Goal: Task Accomplishment & Management: Manage account settings

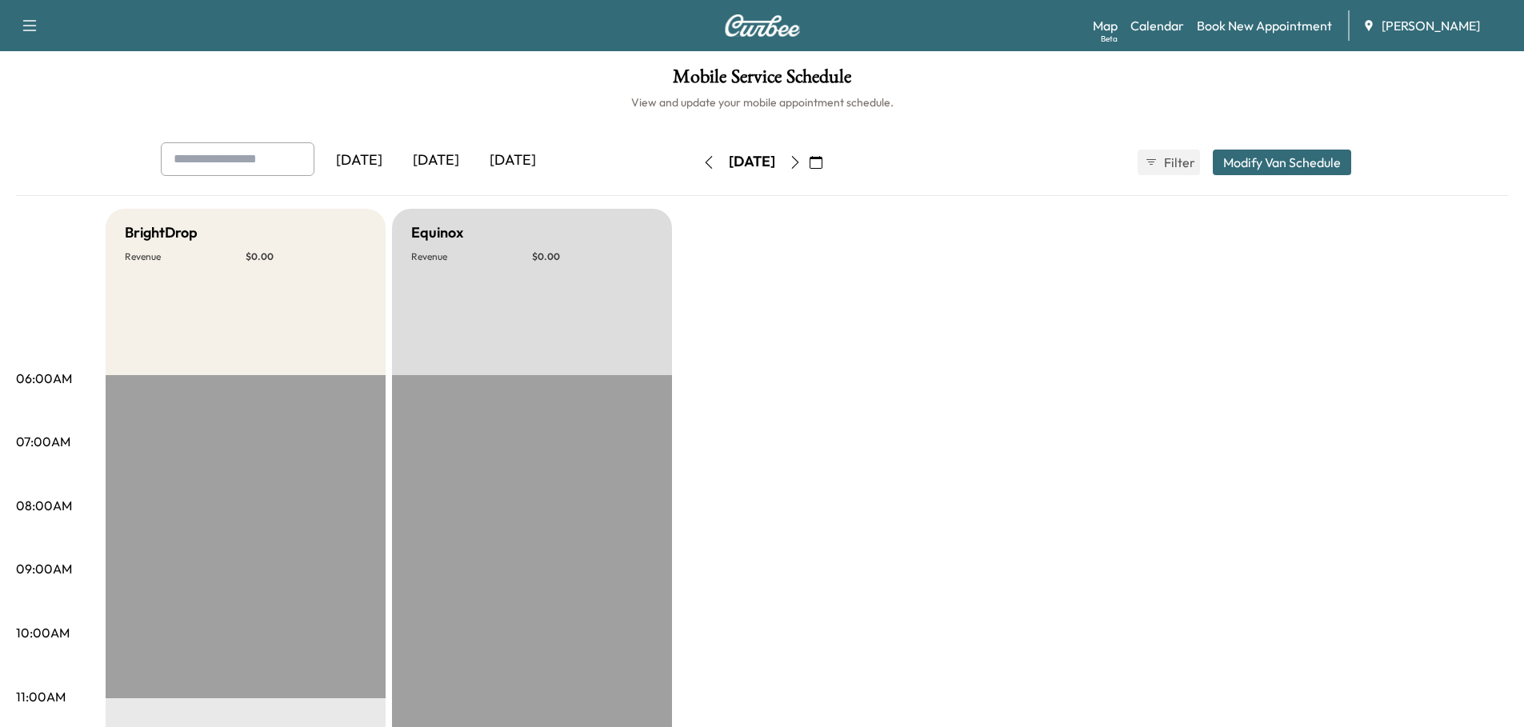
click at [453, 159] on div "[DATE]" at bounding box center [436, 160] width 77 height 37
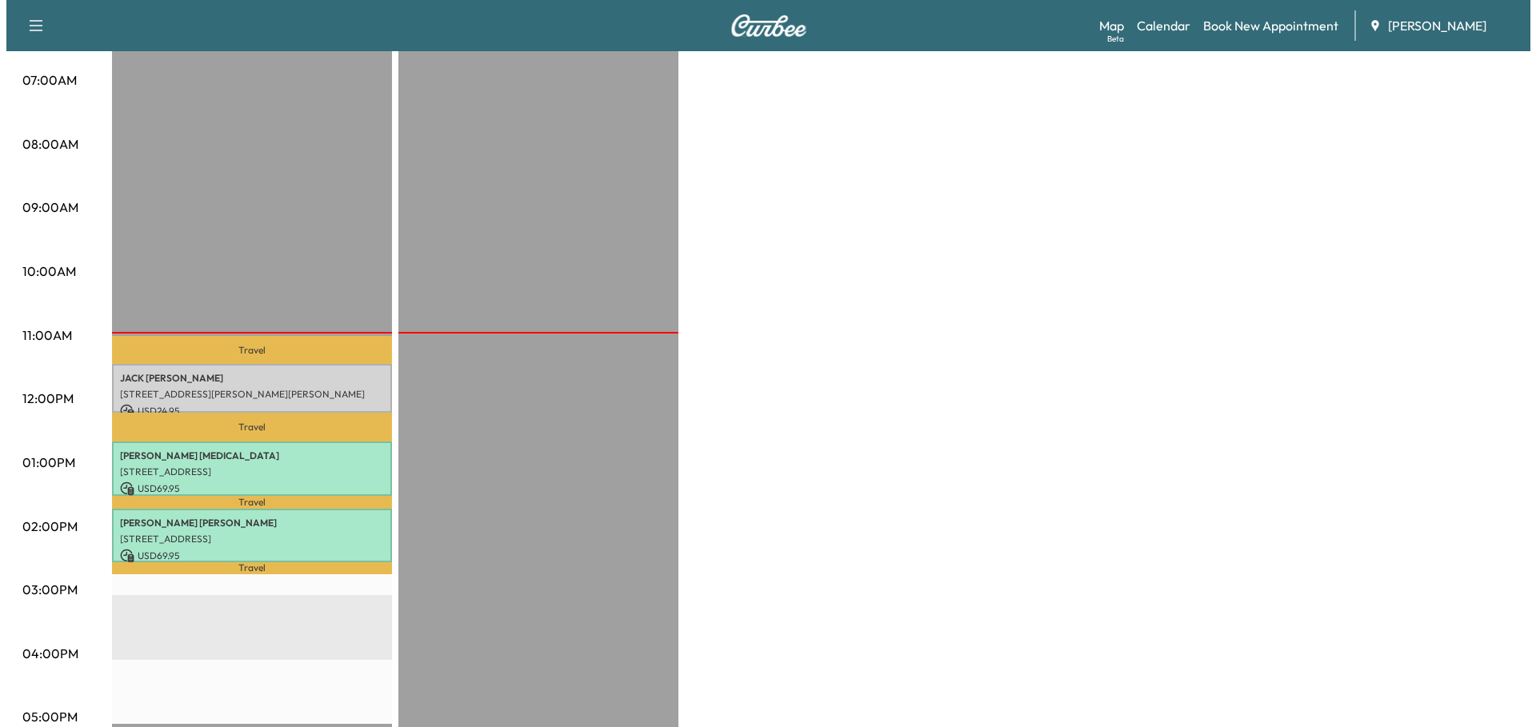
scroll to position [400, 0]
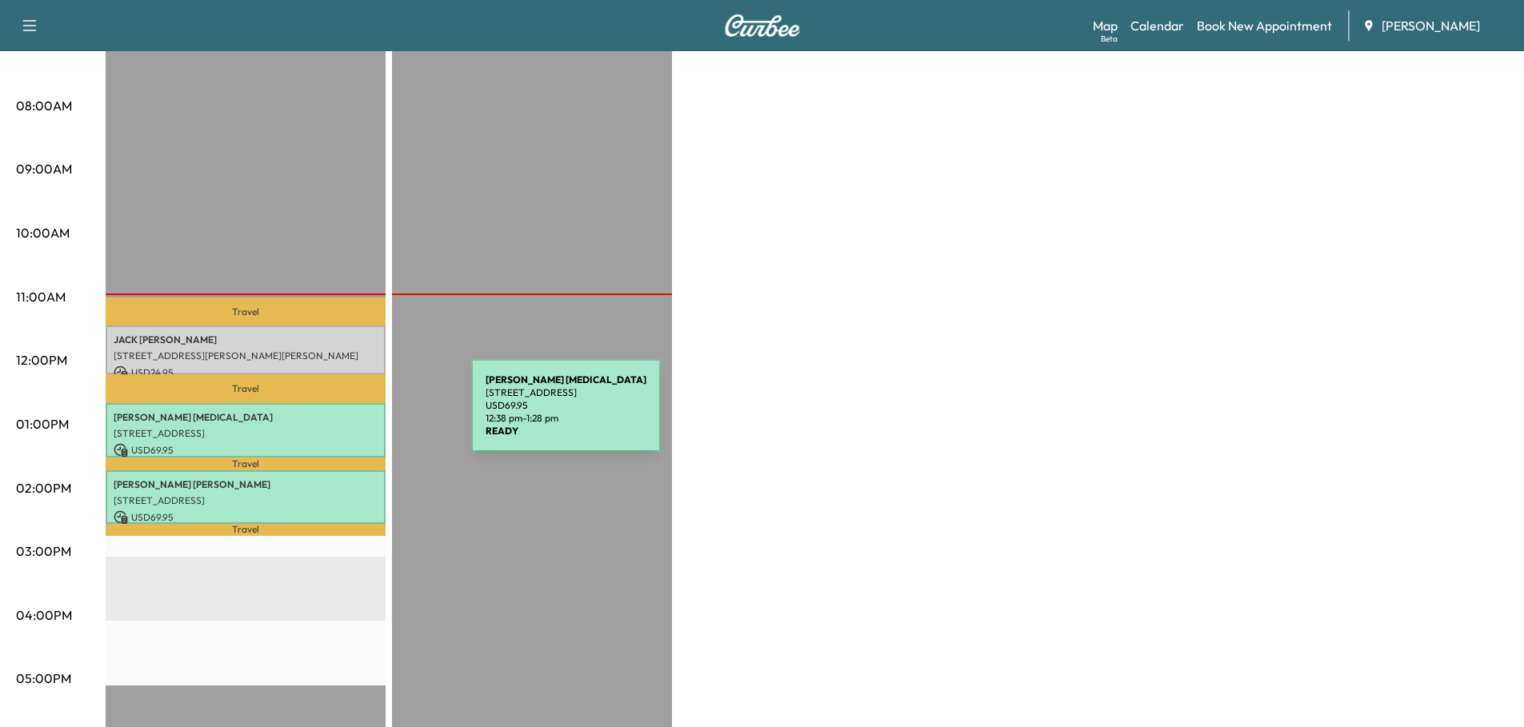
click at [351, 415] on p "[PERSON_NAME][MEDICAL_DATA]" at bounding box center [246, 417] width 264 height 13
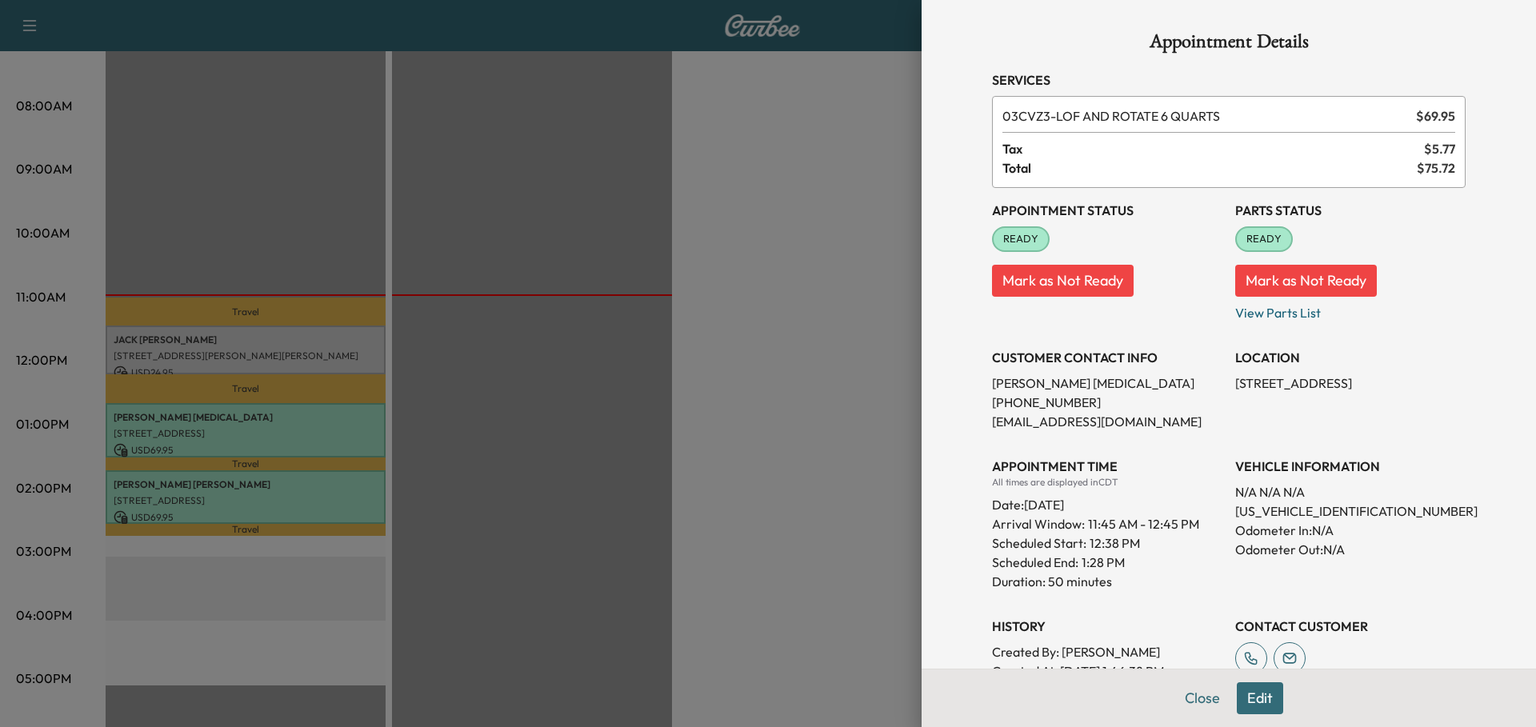
click at [478, 370] on div at bounding box center [768, 363] width 1536 height 727
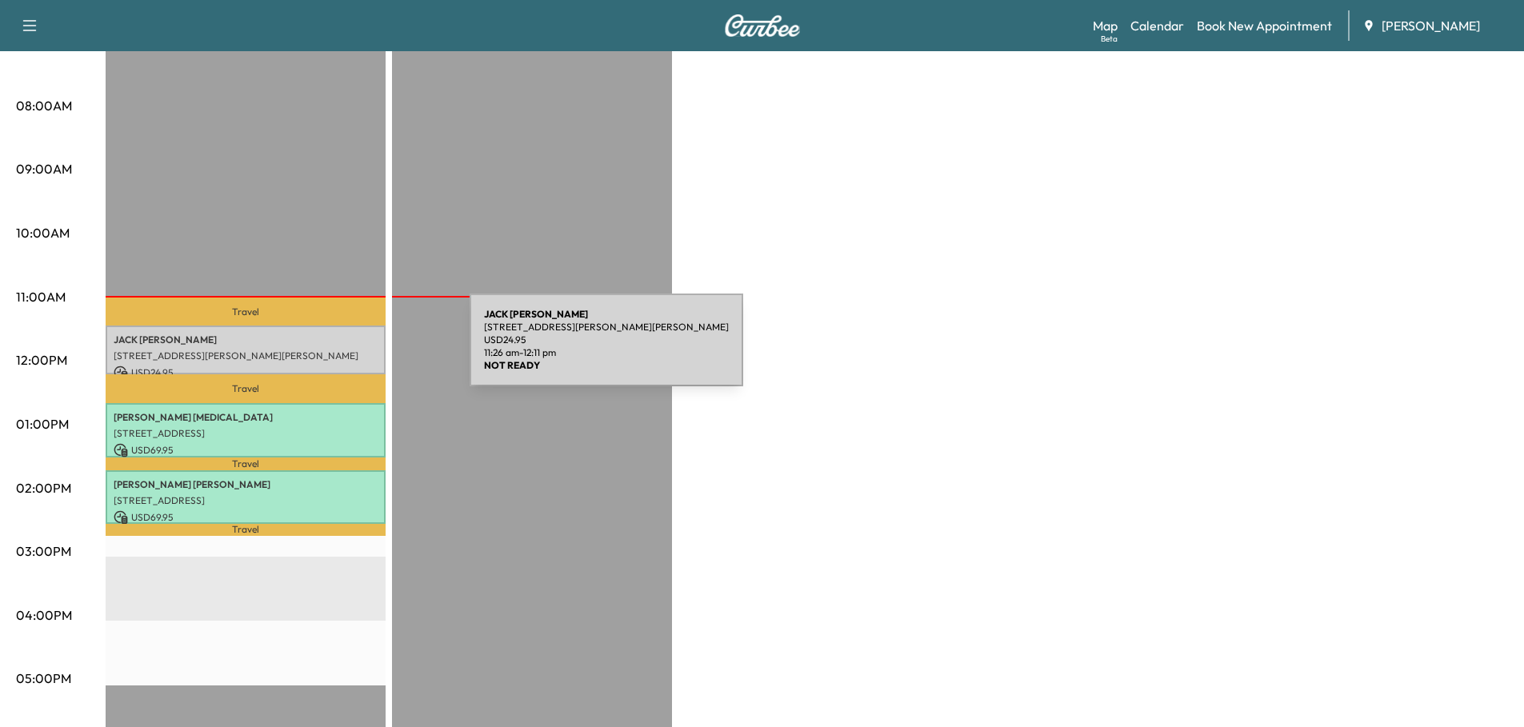
click at [350, 350] on p "[STREET_ADDRESS][PERSON_NAME][PERSON_NAME]" at bounding box center [246, 356] width 264 height 13
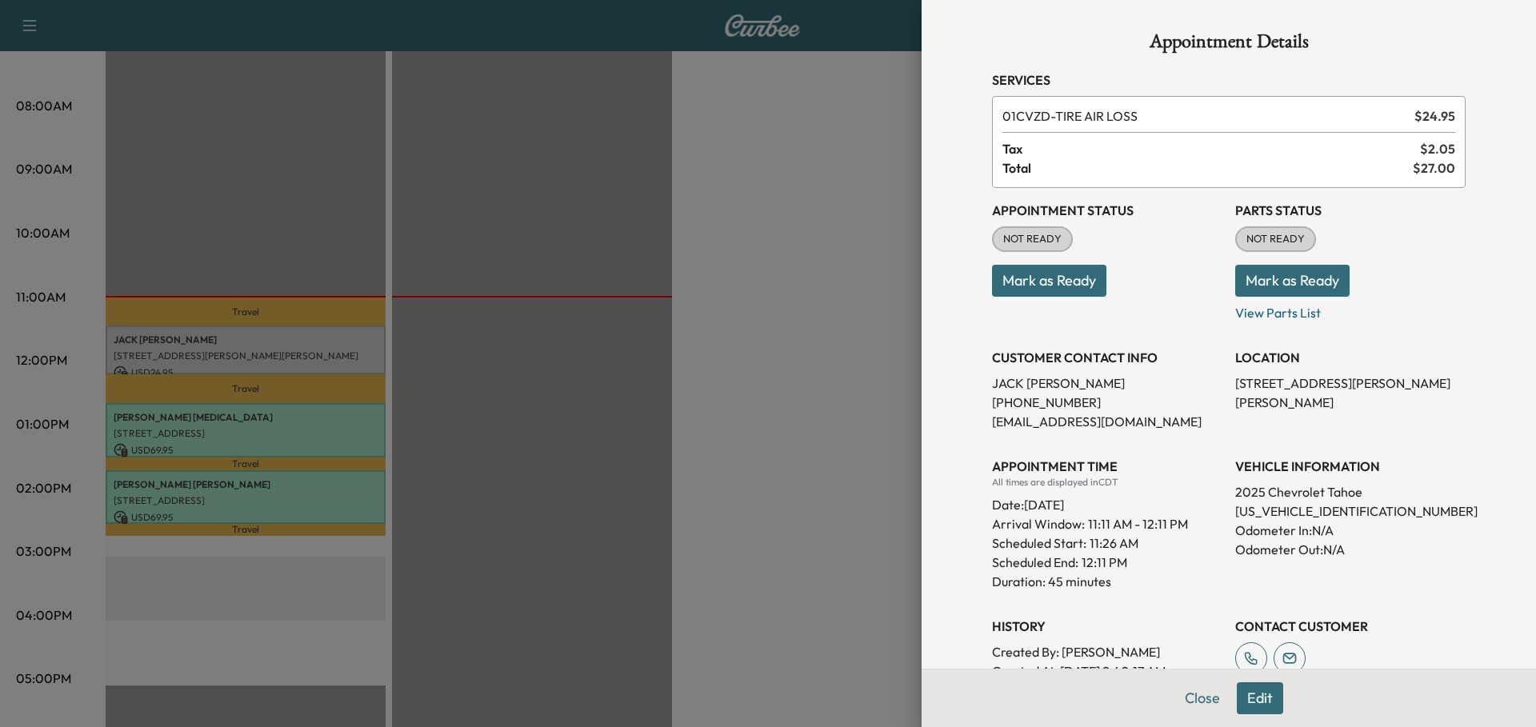
click at [1046, 283] on button "Mark as Ready" at bounding box center [1049, 281] width 114 height 32
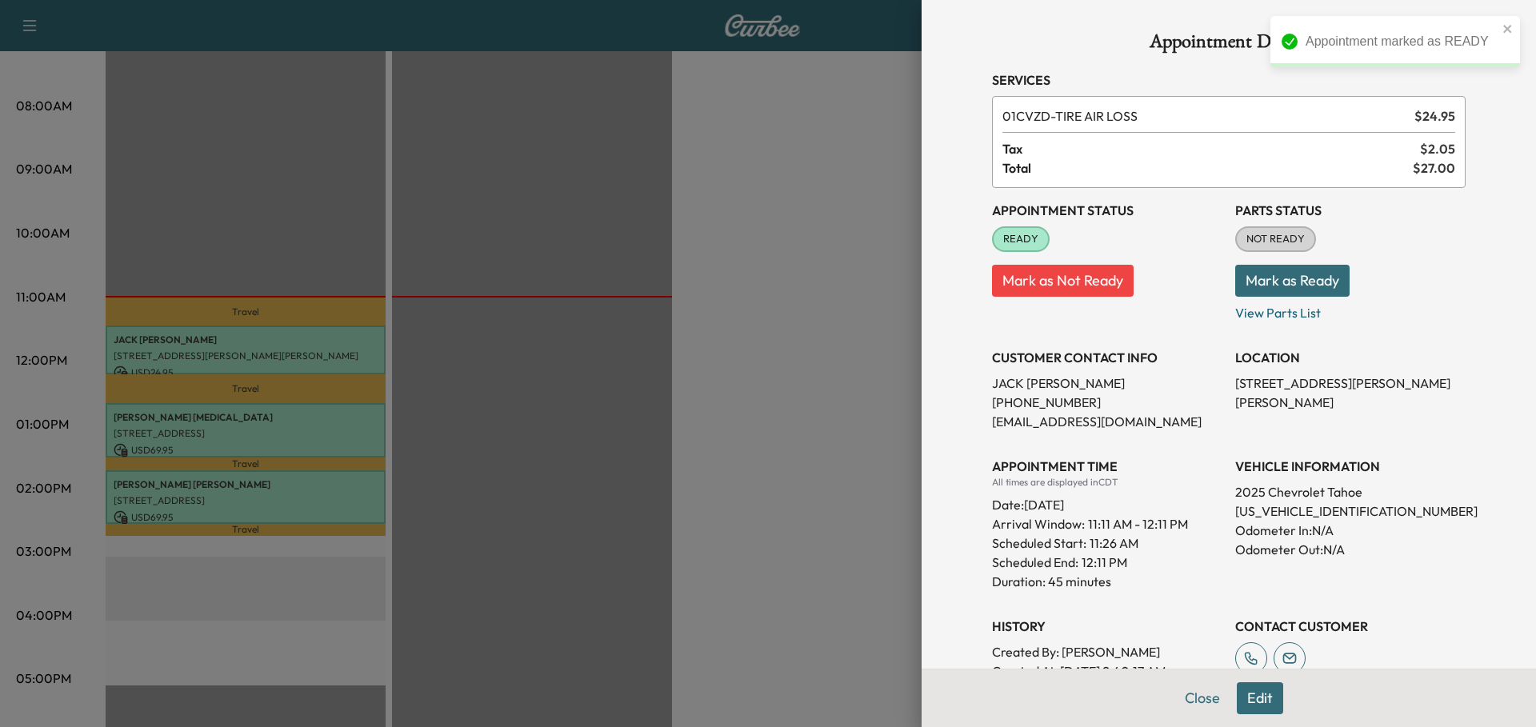
click at [1275, 284] on button "Mark as Ready" at bounding box center [1292, 281] width 114 height 32
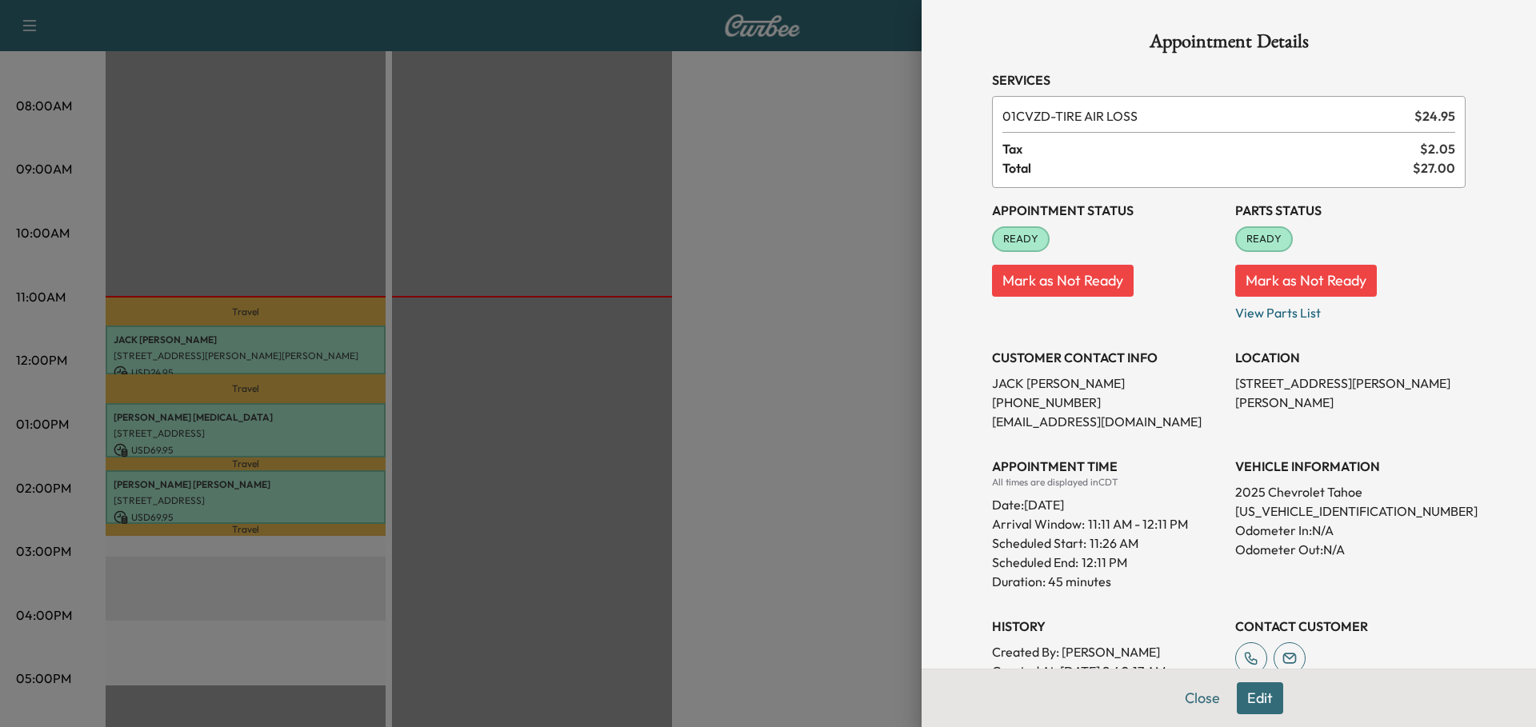
click at [789, 303] on div at bounding box center [768, 363] width 1536 height 727
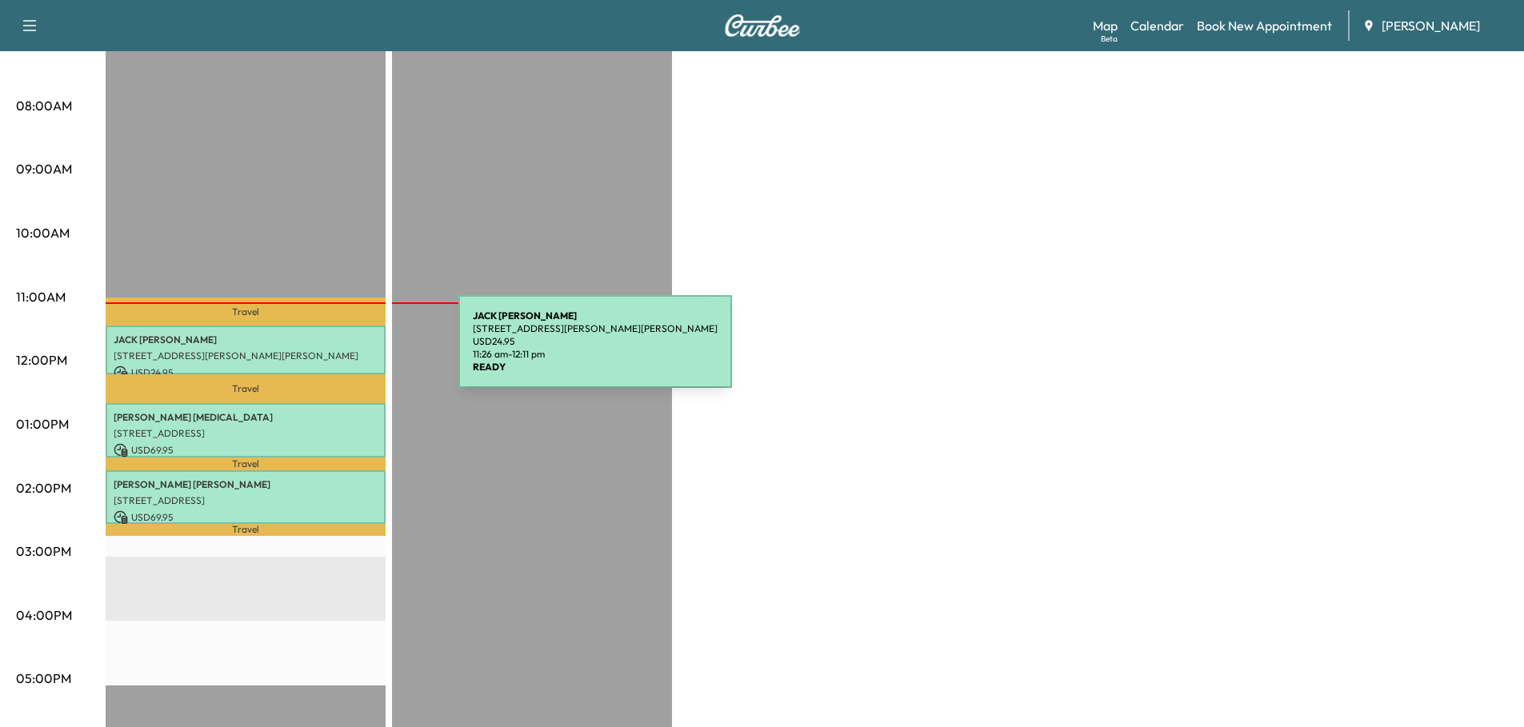
click at [338, 351] on p "[STREET_ADDRESS][PERSON_NAME][PERSON_NAME]" at bounding box center [246, 356] width 264 height 13
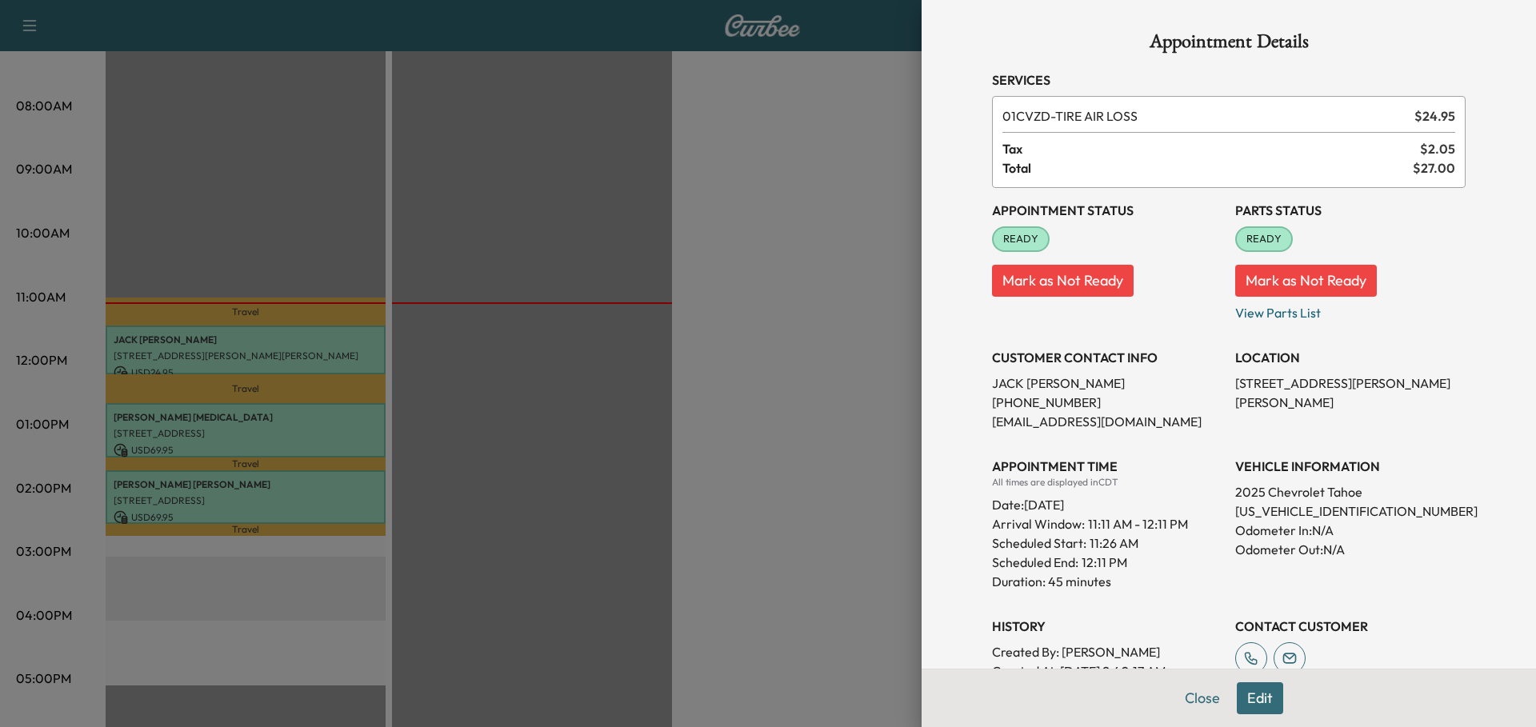
click at [1284, 519] on p "[US_VEHICLE_IDENTIFICATION_NUMBER]" at bounding box center [1350, 511] width 230 height 19
click at [1284, 511] on p "[US_VEHICLE_IDENTIFICATION_NUMBER]" at bounding box center [1350, 511] width 230 height 19
copy p "[US_VEHICLE_IDENTIFICATION_NUMBER]"
click at [510, 337] on div at bounding box center [768, 363] width 1536 height 727
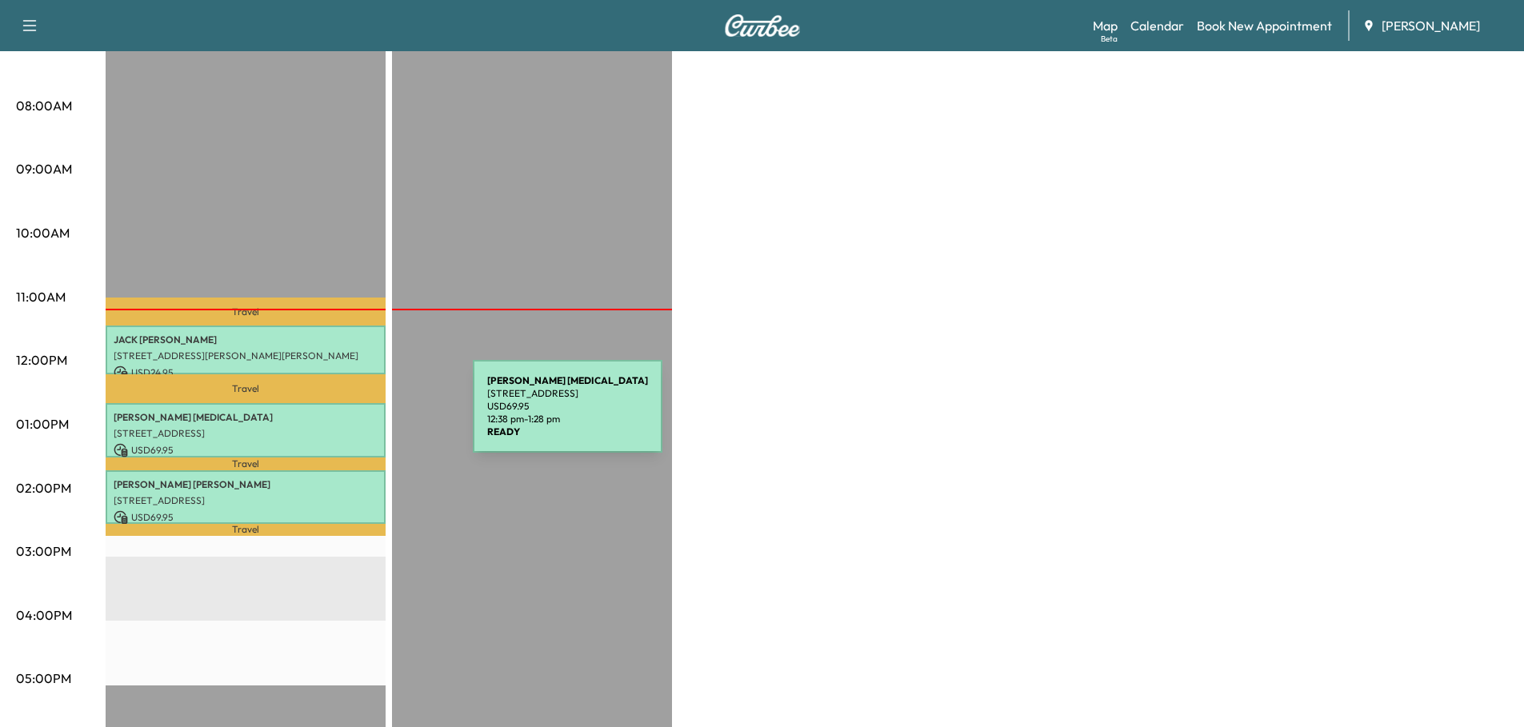
click at [353, 416] on p "[PERSON_NAME][MEDICAL_DATA]" at bounding box center [246, 417] width 264 height 13
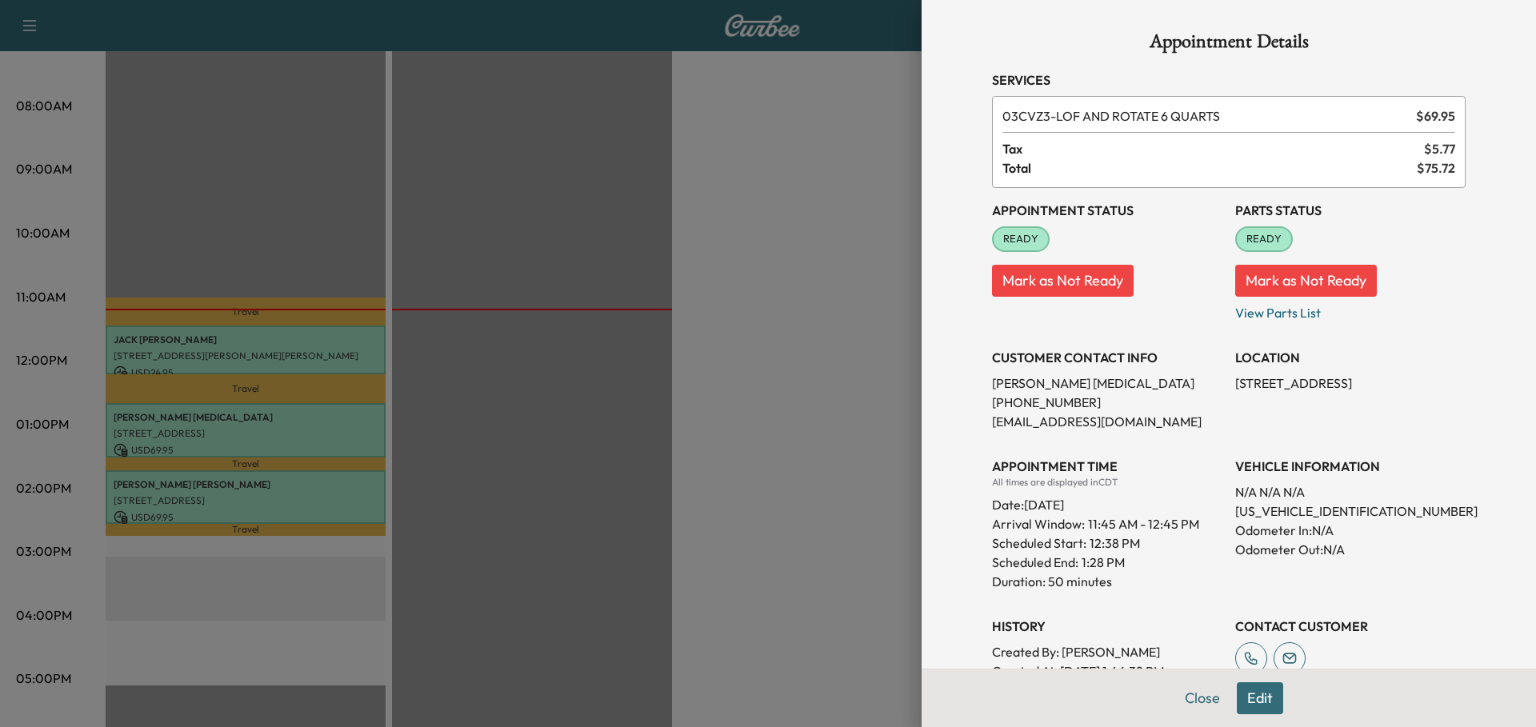
click at [1324, 510] on p "[US_VEHICLE_IDENTIFICATION_NUMBER]" at bounding box center [1350, 511] width 230 height 19
copy p "[US_VEHICLE_IDENTIFICATION_NUMBER]"
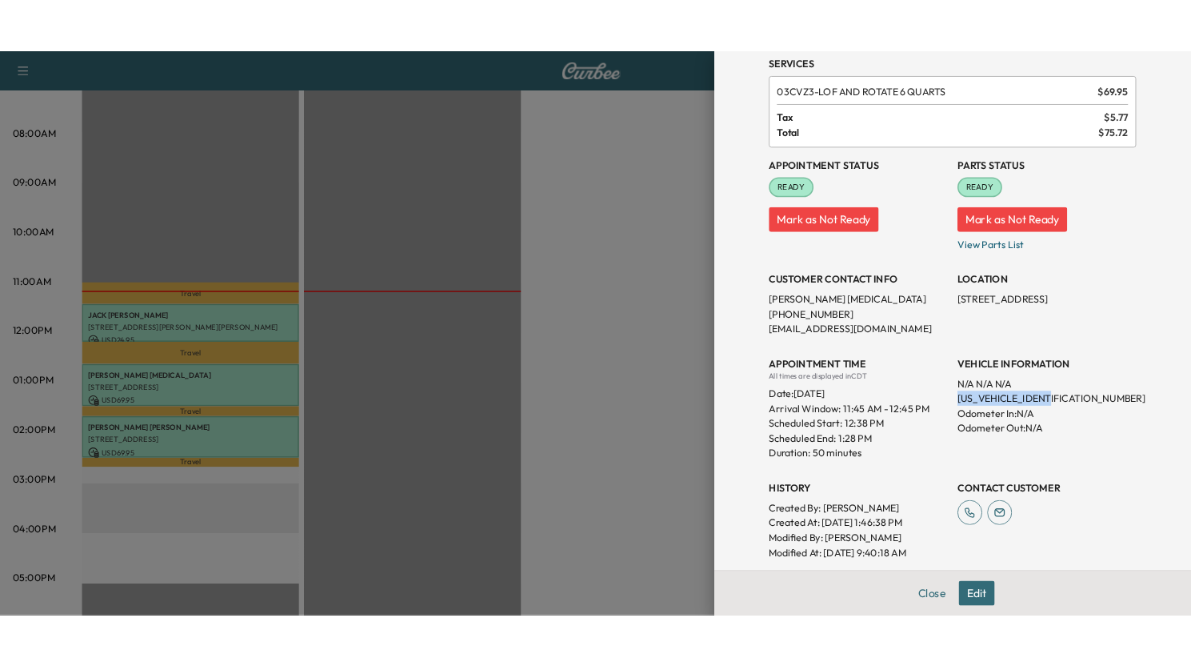
scroll to position [431, 0]
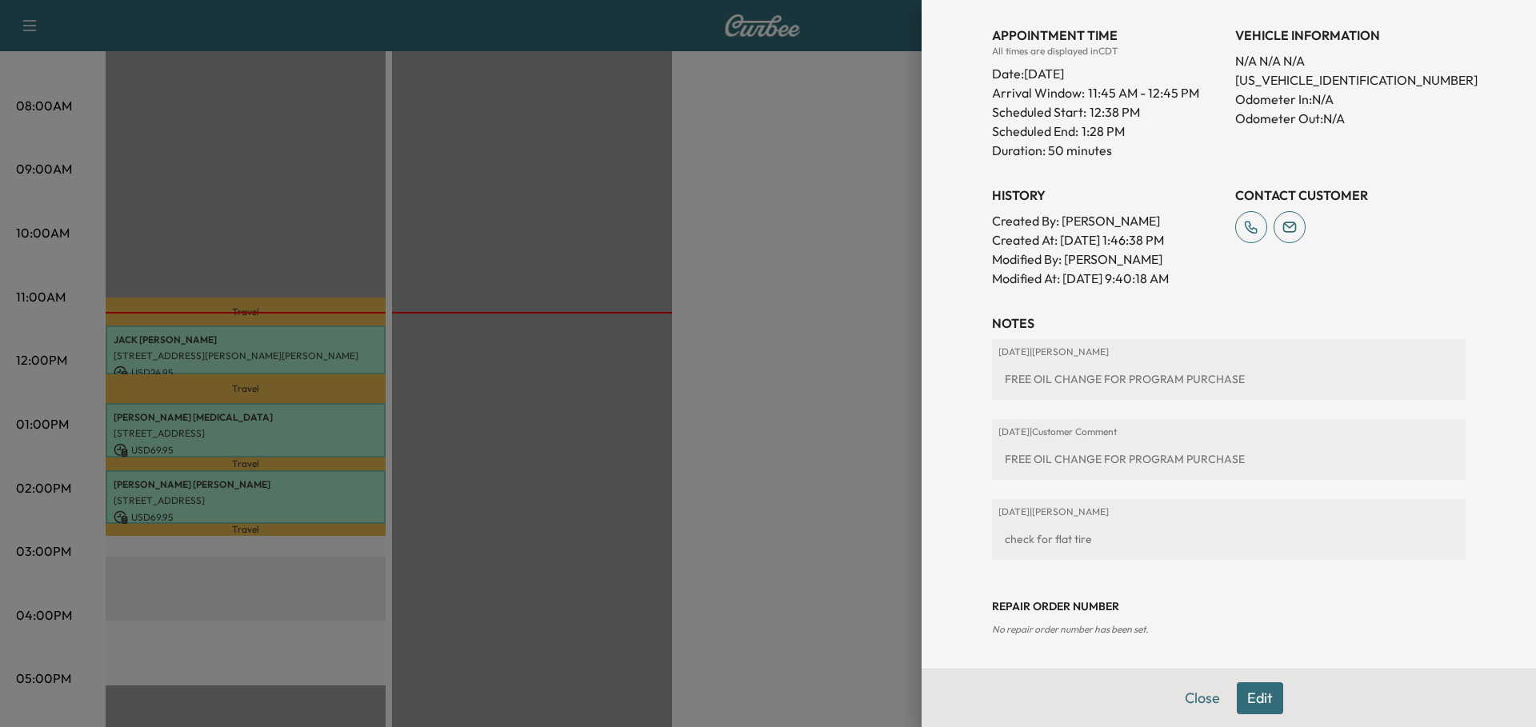
click at [596, 357] on div at bounding box center [768, 363] width 1536 height 727
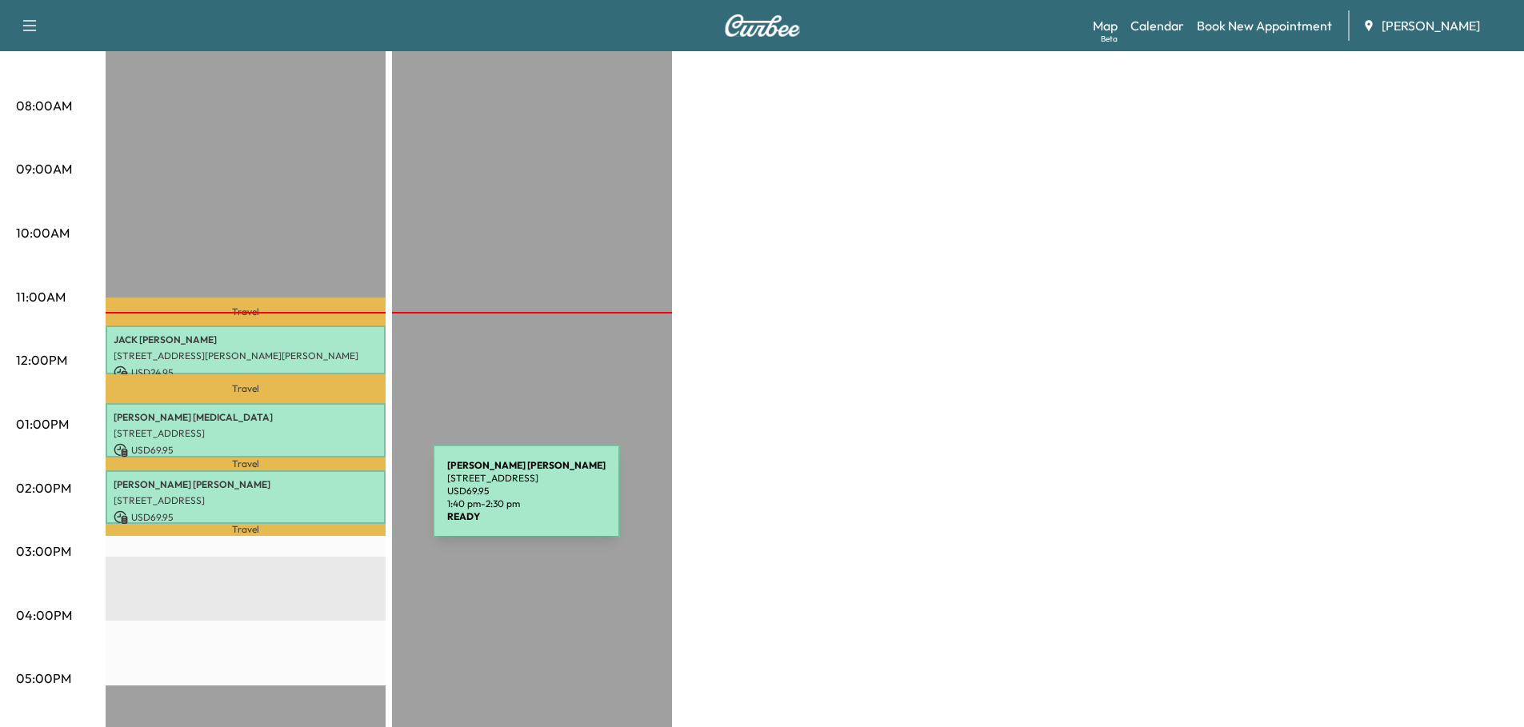
click at [313, 501] on p "[STREET_ADDRESS]" at bounding box center [246, 500] width 264 height 13
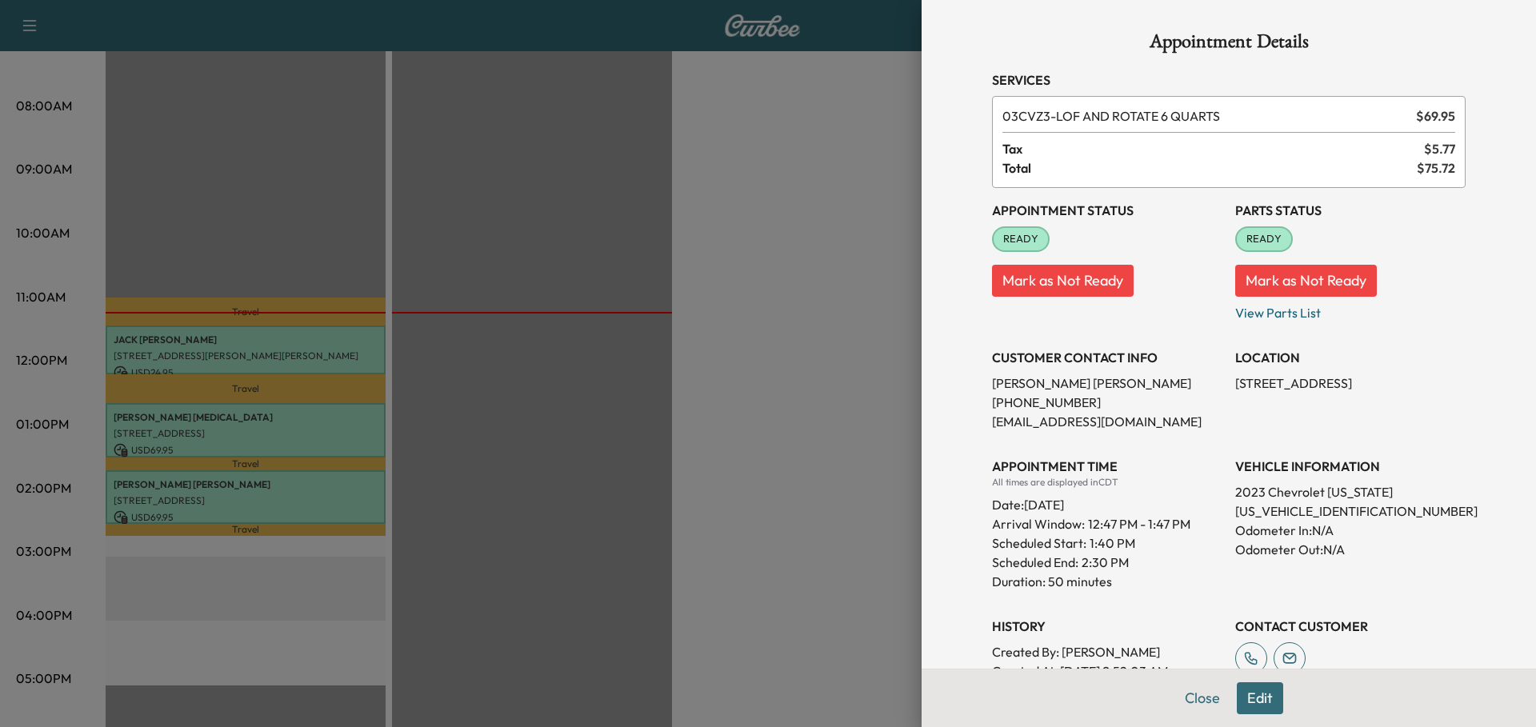
click at [1311, 513] on p "[US_VEHICLE_IDENTIFICATION_NUMBER]" at bounding box center [1350, 511] width 230 height 19
copy p "[US_VEHICLE_IDENTIFICATION_NUMBER]"
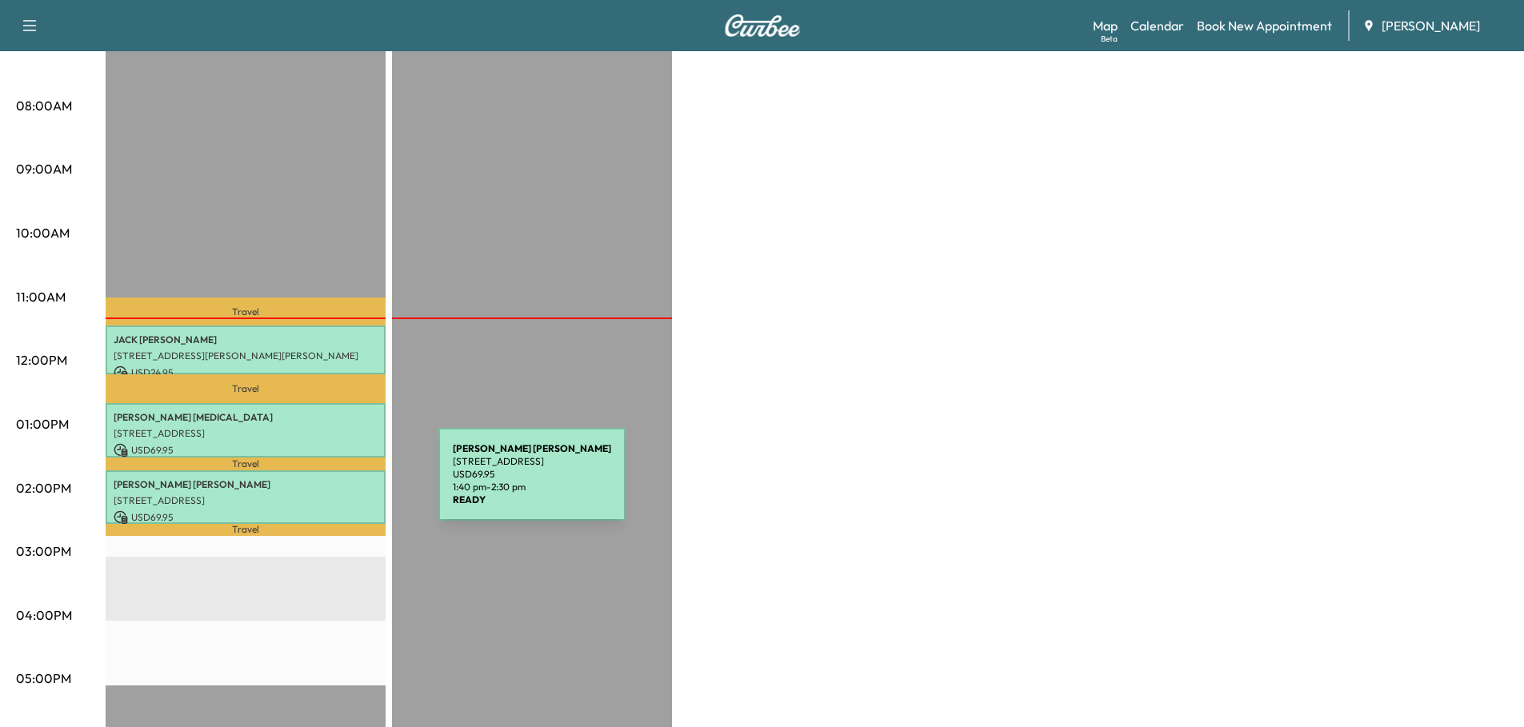
click at [318, 484] on p "[PERSON_NAME]" at bounding box center [246, 484] width 264 height 13
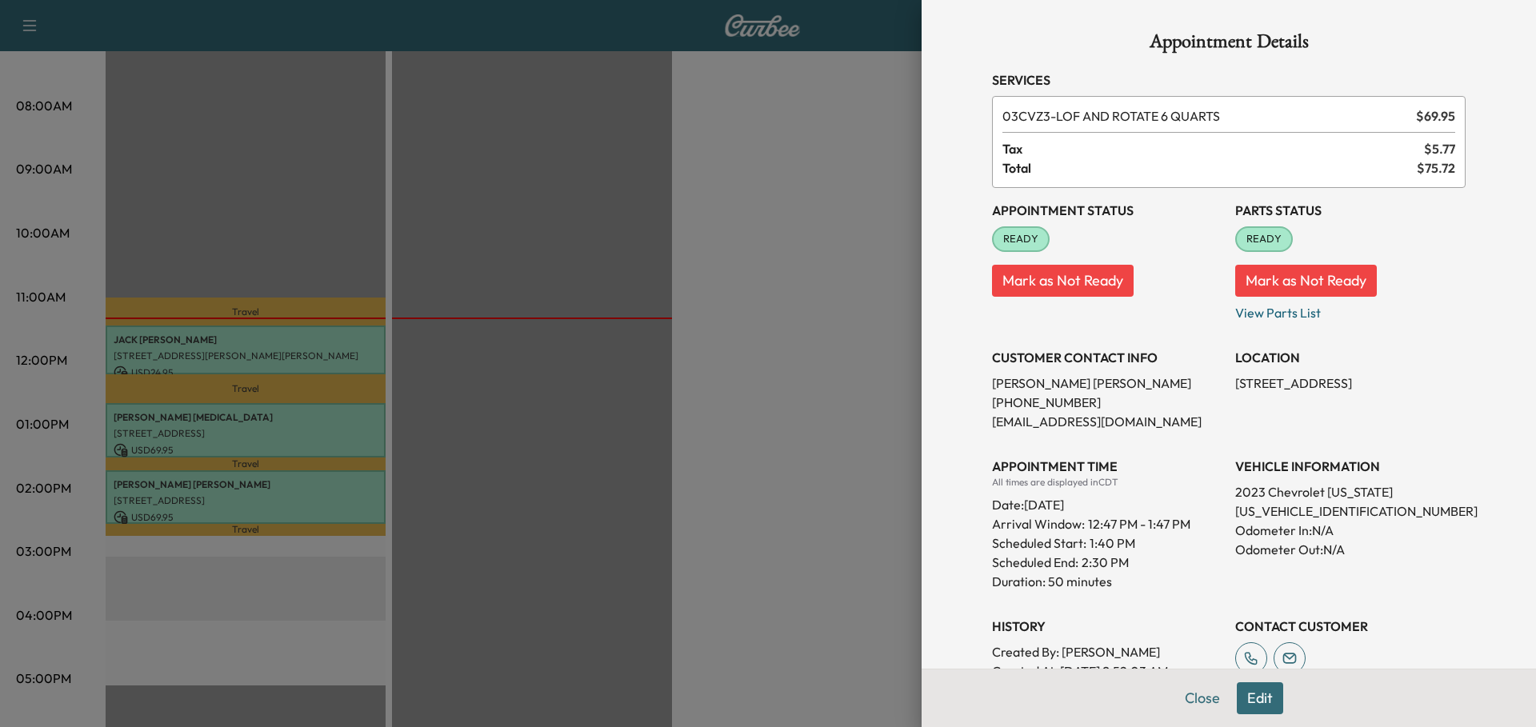
click at [1314, 514] on p "[US_VEHICLE_IDENTIFICATION_NUMBER]" at bounding box center [1350, 511] width 230 height 19
copy p "[US_VEHICLE_IDENTIFICATION_NUMBER]"
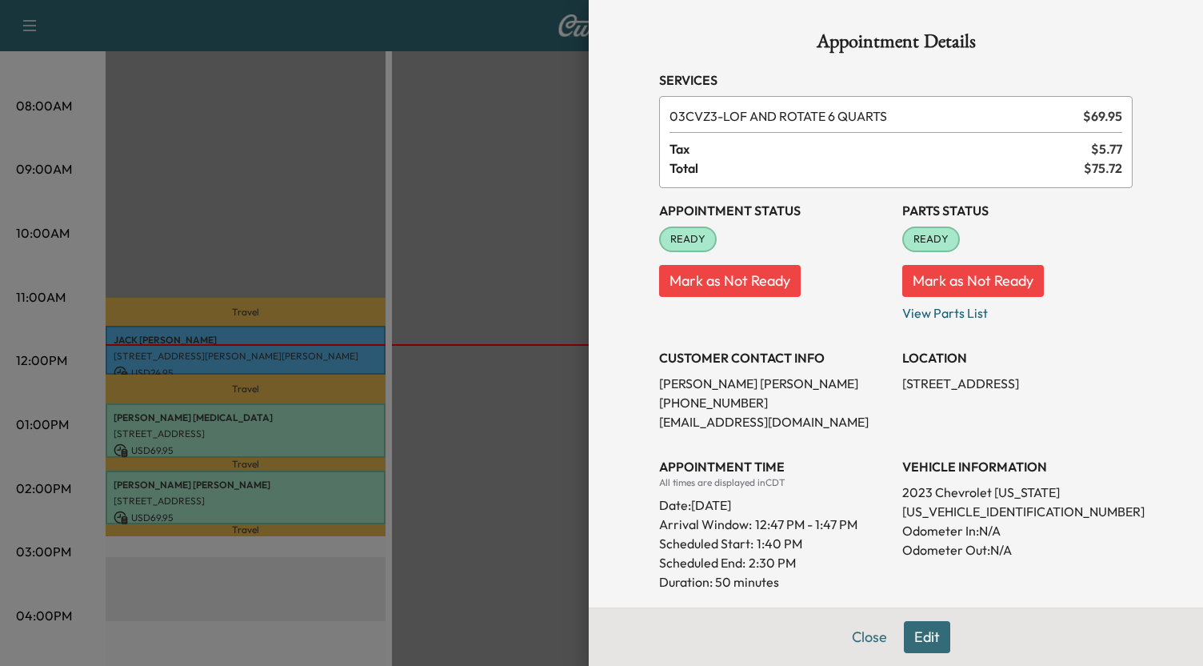
click at [544, 226] on div at bounding box center [601, 333] width 1203 height 666
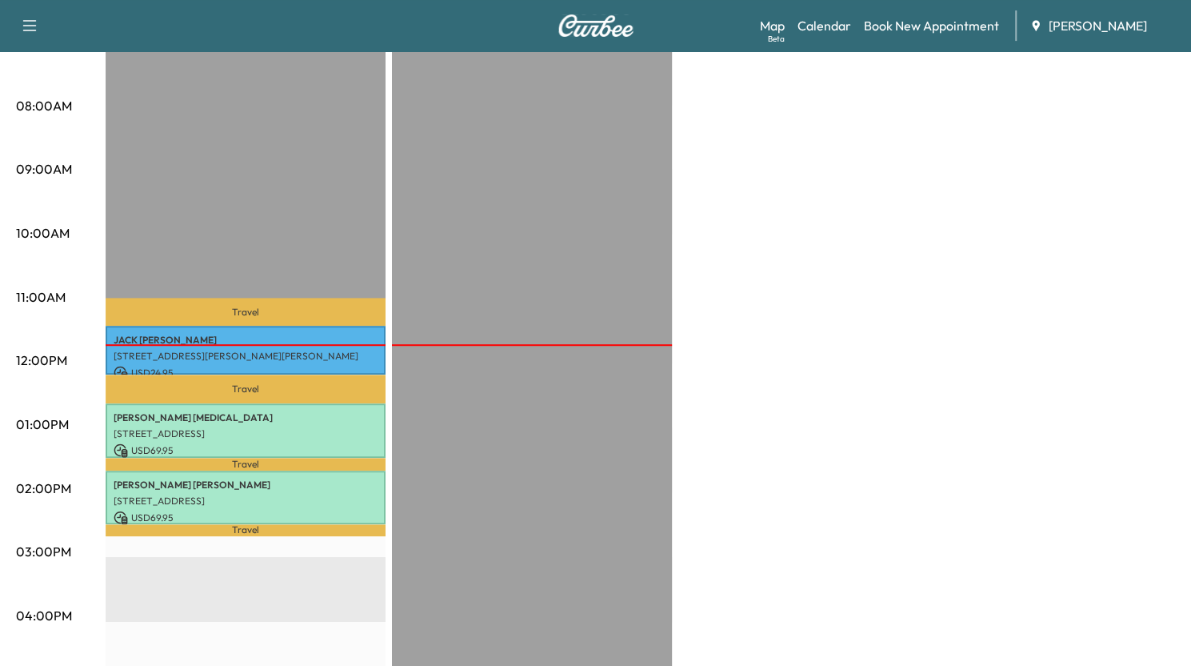
click at [544, 226] on div at bounding box center [532, 492] width 280 height 1034
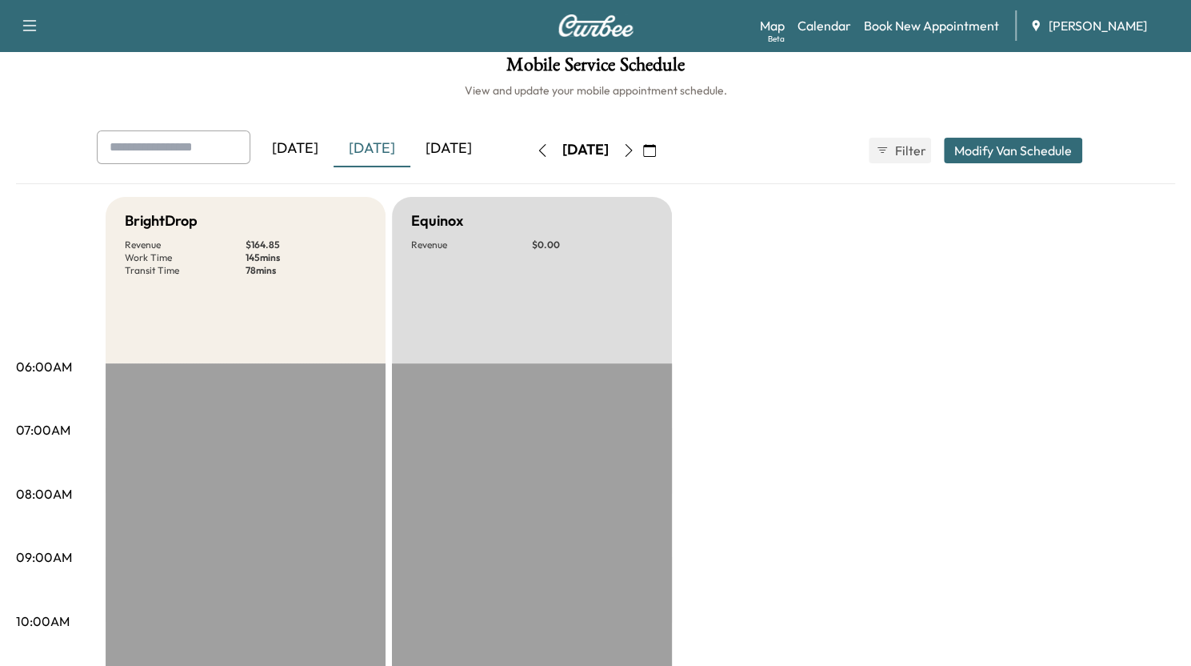
scroll to position [0, 0]
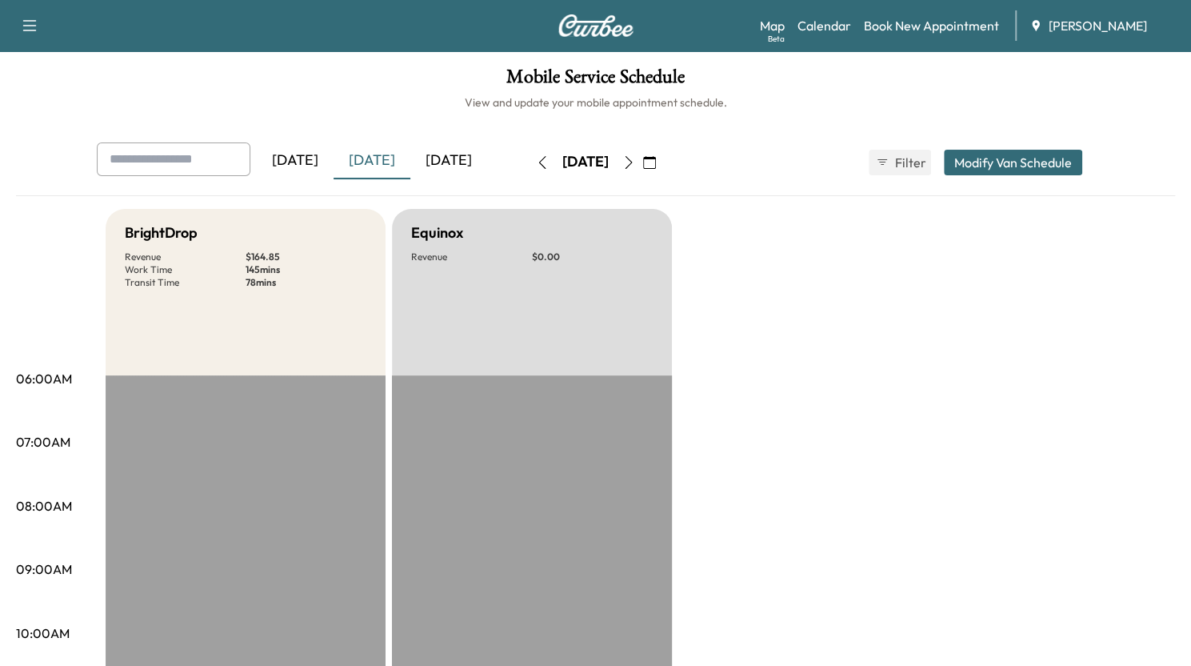
click at [310, 159] on div "[DATE]" at bounding box center [295, 160] width 77 height 37
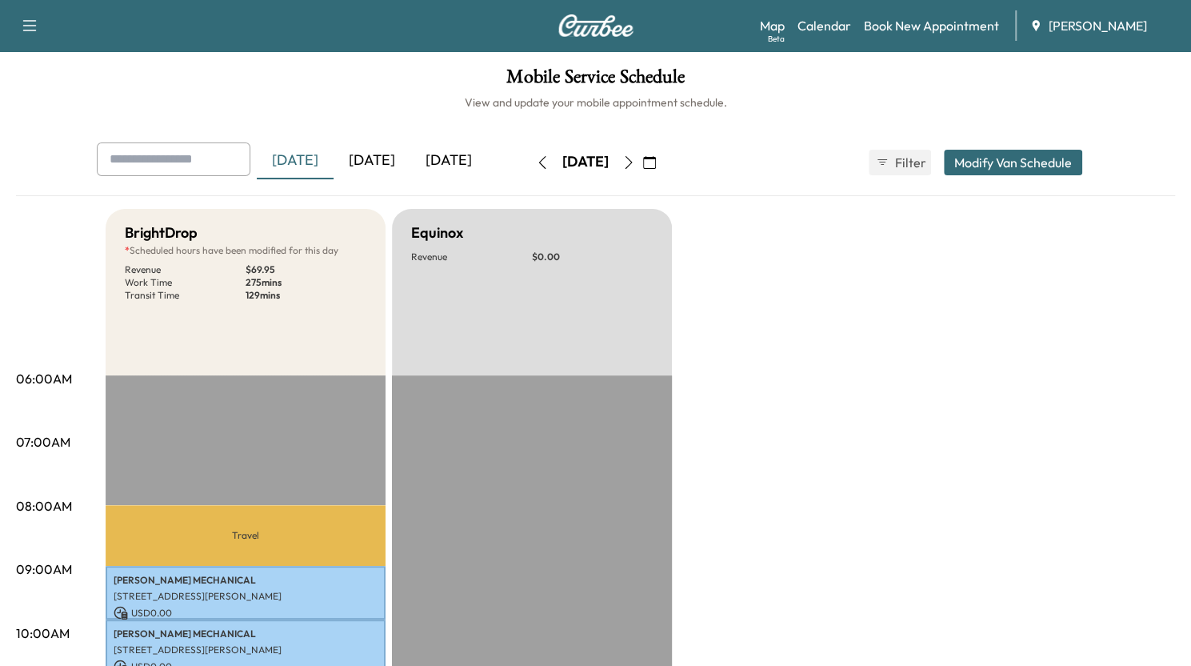
click at [536, 161] on icon "button" at bounding box center [542, 162] width 13 height 13
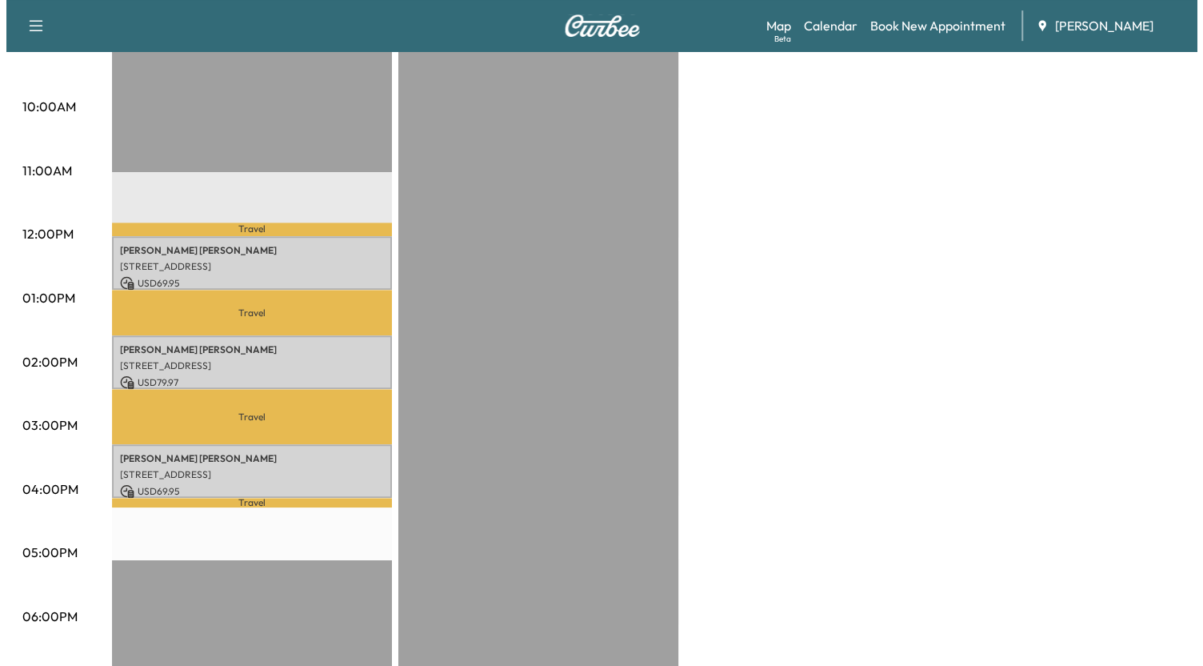
scroll to position [526, 0]
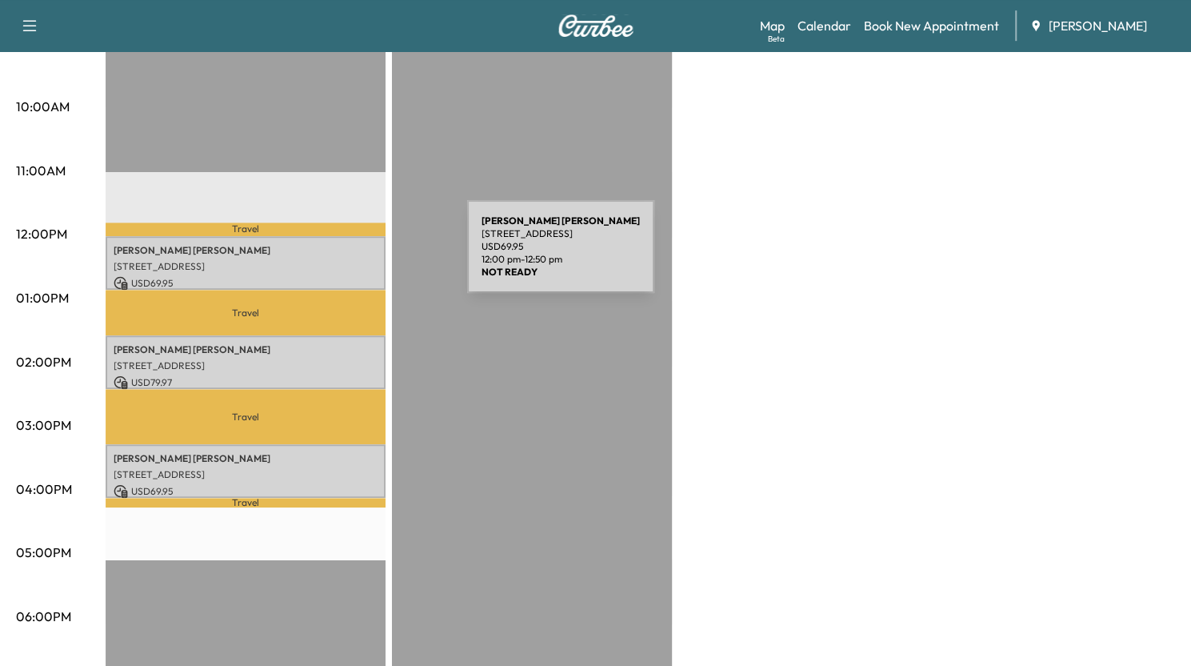
click at [347, 260] on p "[STREET_ADDRESS]" at bounding box center [246, 266] width 264 height 13
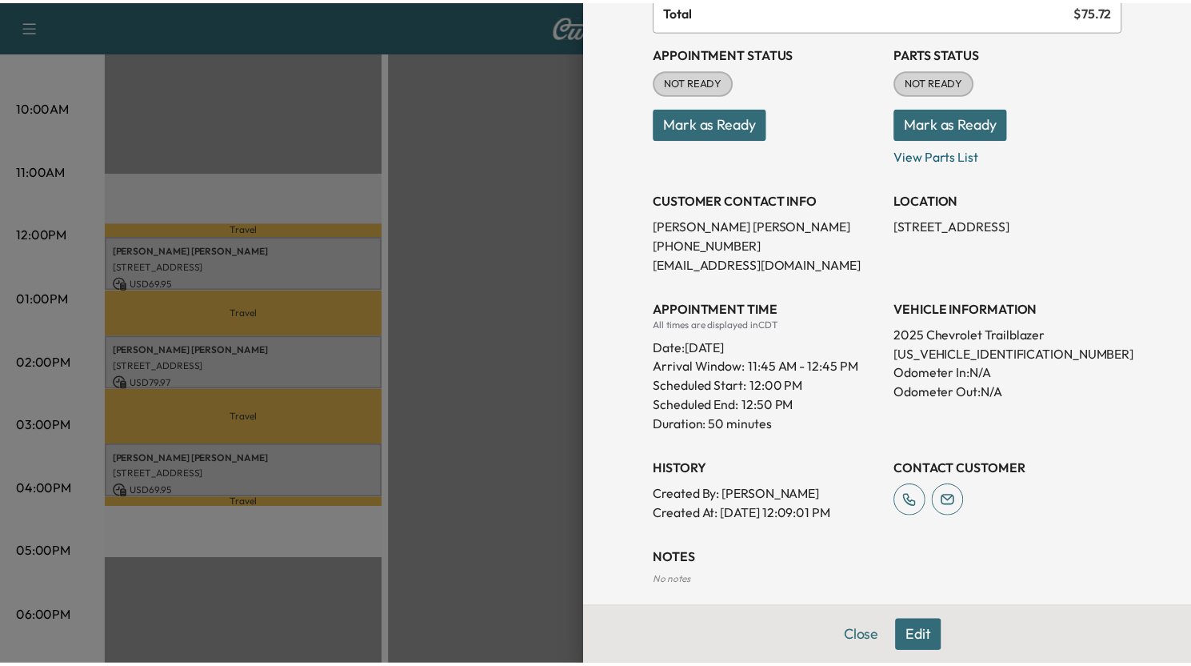
scroll to position [232, 0]
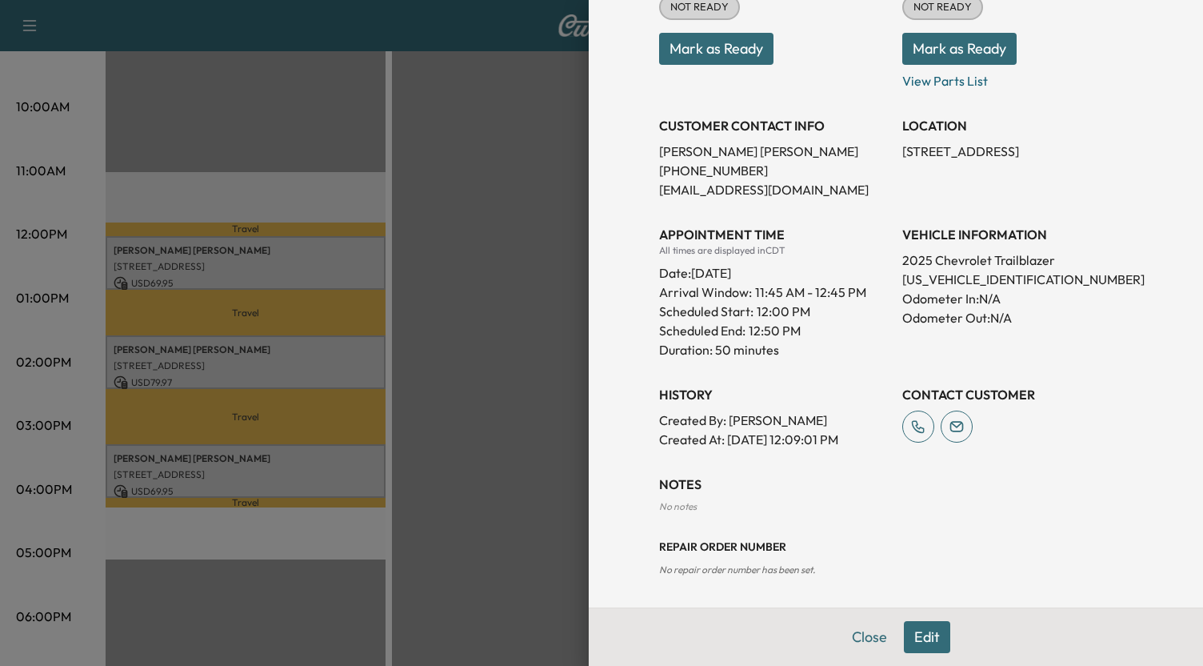
click at [459, 177] on div at bounding box center [601, 333] width 1203 height 666
